Goal: Find specific page/section: Find specific page/section

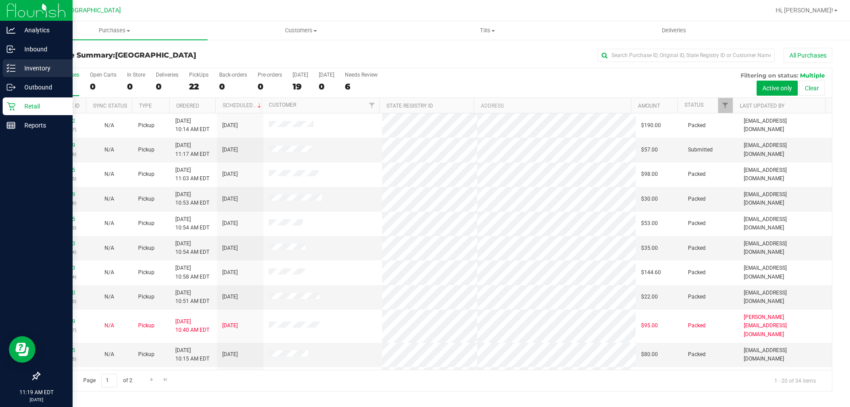
click at [31, 62] on div "Inventory" at bounding box center [38, 68] width 70 height 18
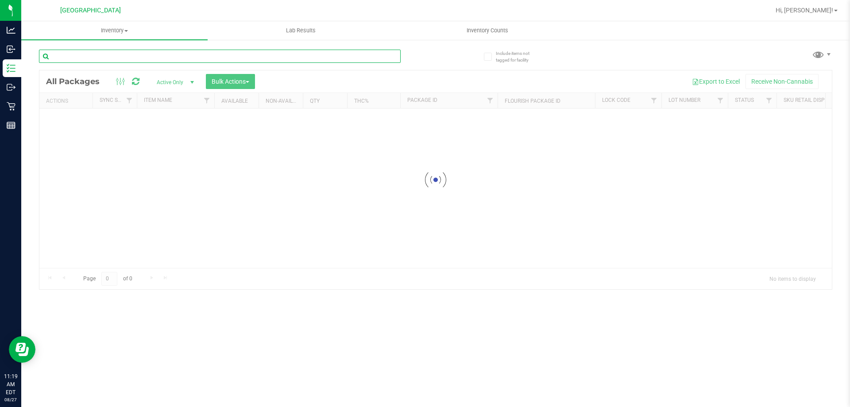
click at [190, 58] on input "text" at bounding box center [220, 56] width 362 height 13
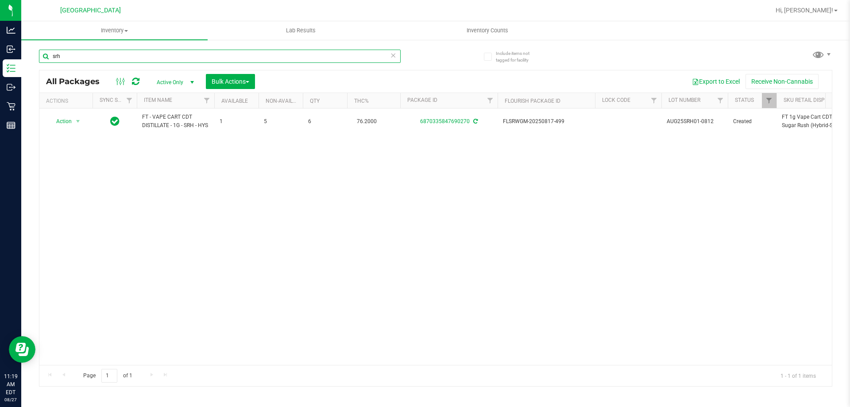
type input "srh"
click at [317, 177] on div "Action Action Adjust qty Create package Edit attributes Global inventory Locate…" at bounding box center [435, 236] width 793 height 256
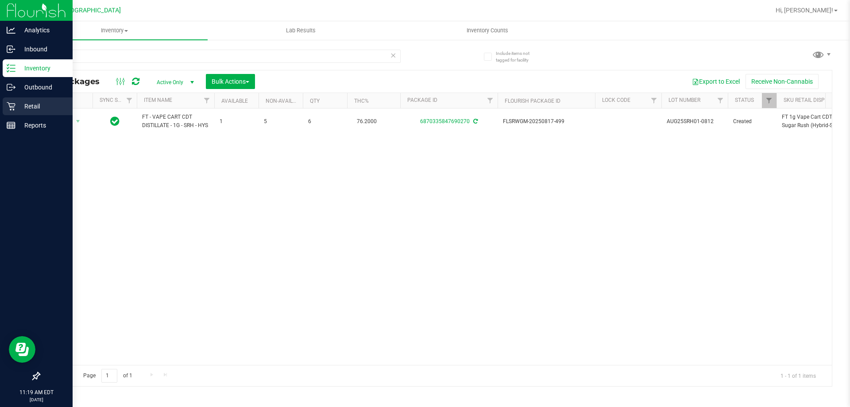
click at [17, 104] on p "Retail" at bounding box center [41, 106] width 53 height 11
